Goal: Information Seeking & Learning: Learn about a topic

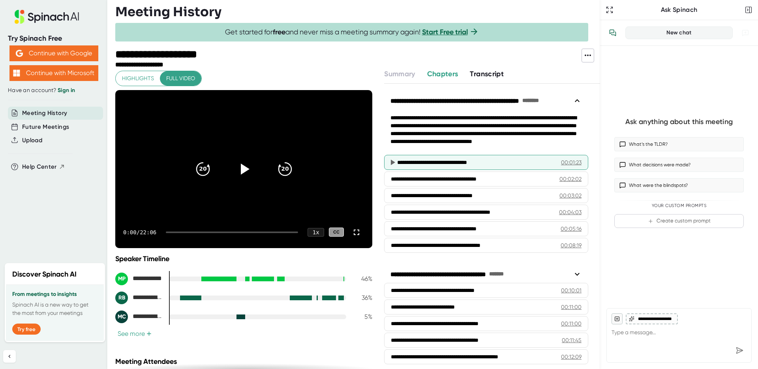
click at [417, 163] on div "**********" at bounding box center [475, 162] width 157 height 8
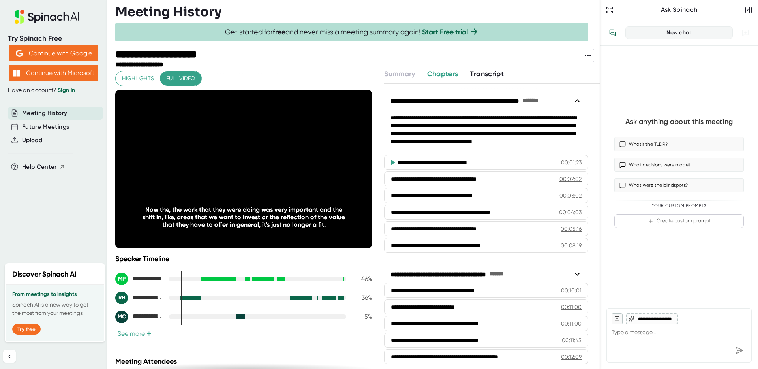
click at [482, 73] on span "Transcript" at bounding box center [487, 73] width 34 height 9
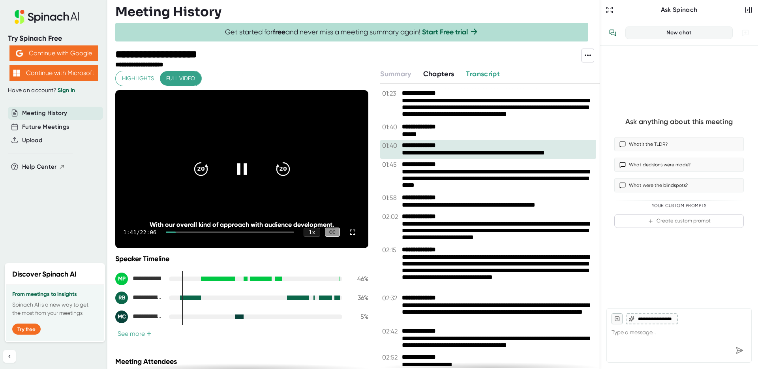
click at [244, 167] on icon at bounding box center [242, 169] width 20 height 20
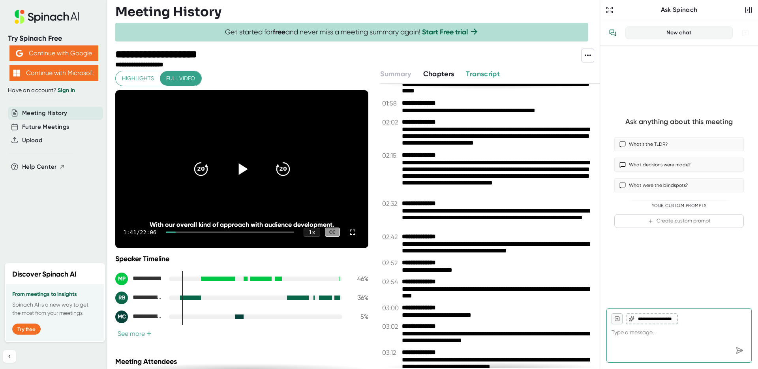
scroll to position [98, 0]
